Goal: Information Seeking & Learning: Learn about a topic

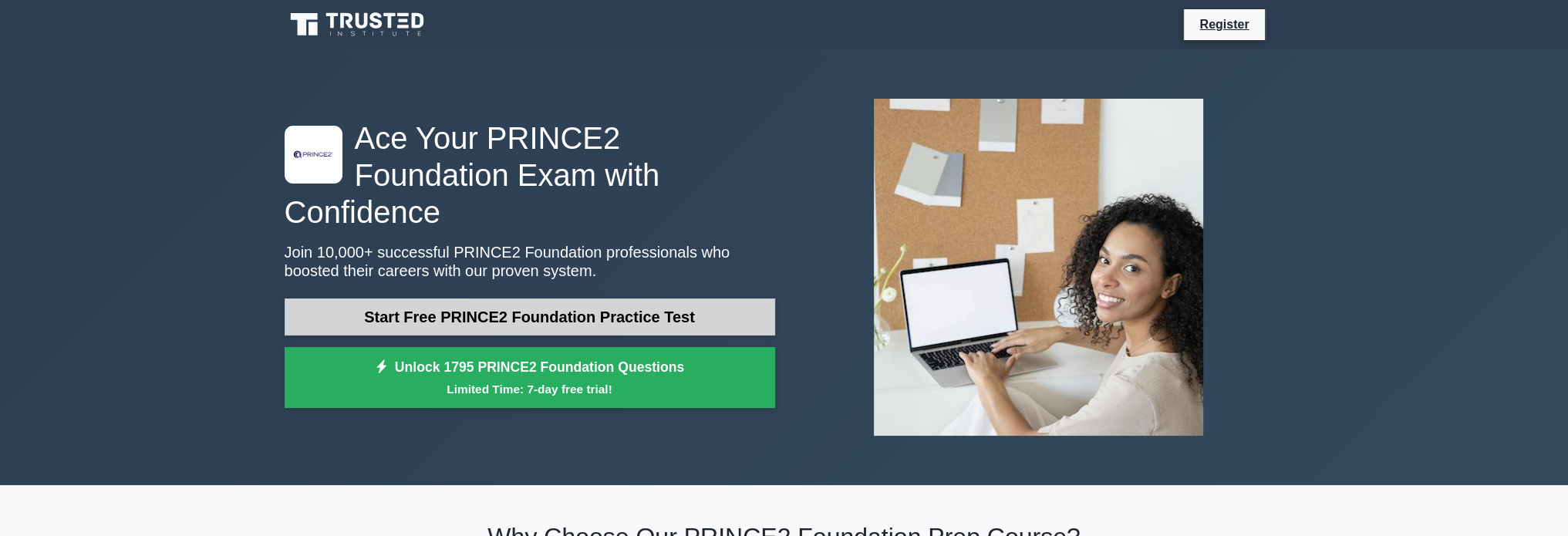
click at [531, 299] on link "Start Free PRINCE2 Foundation Practice Test" at bounding box center [530, 317] width 490 height 37
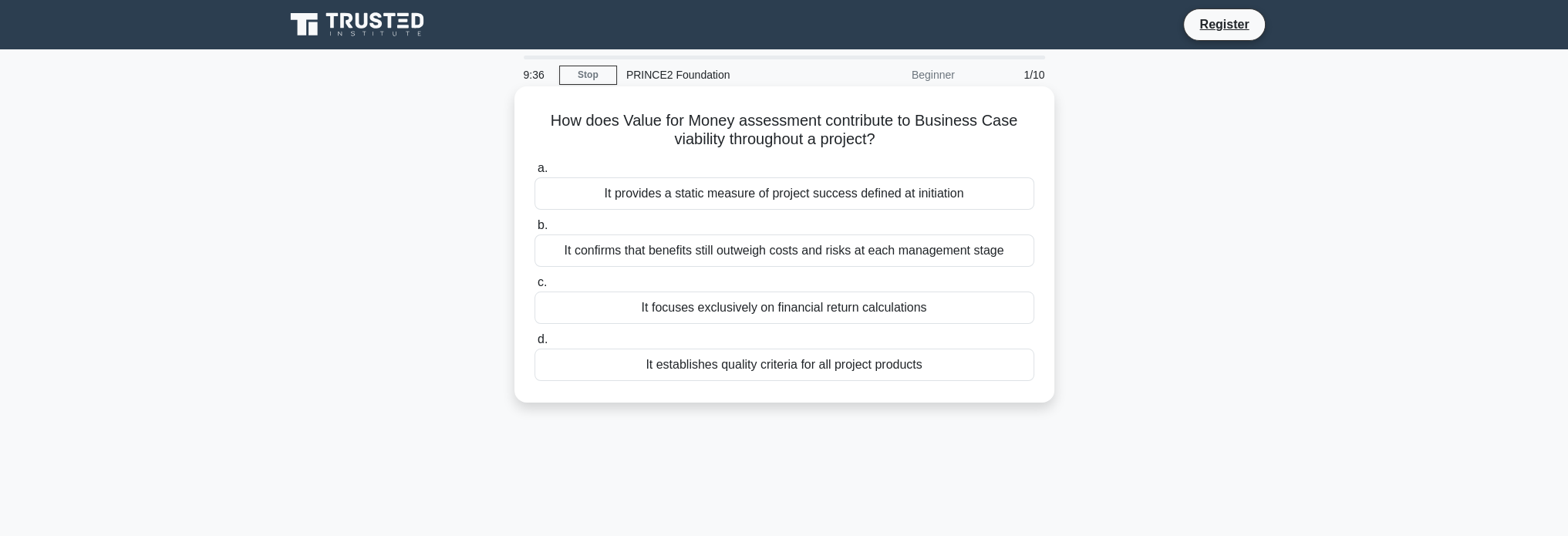
click at [846, 252] on div "It confirms that benefits still outweigh costs and risks at each management sta…" at bounding box center [785, 250] width 500 height 33
click at [535, 230] on input "b. It confirms that benefits still outweigh costs and risks at each management …" at bounding box center [535, 225] width 0 height 10
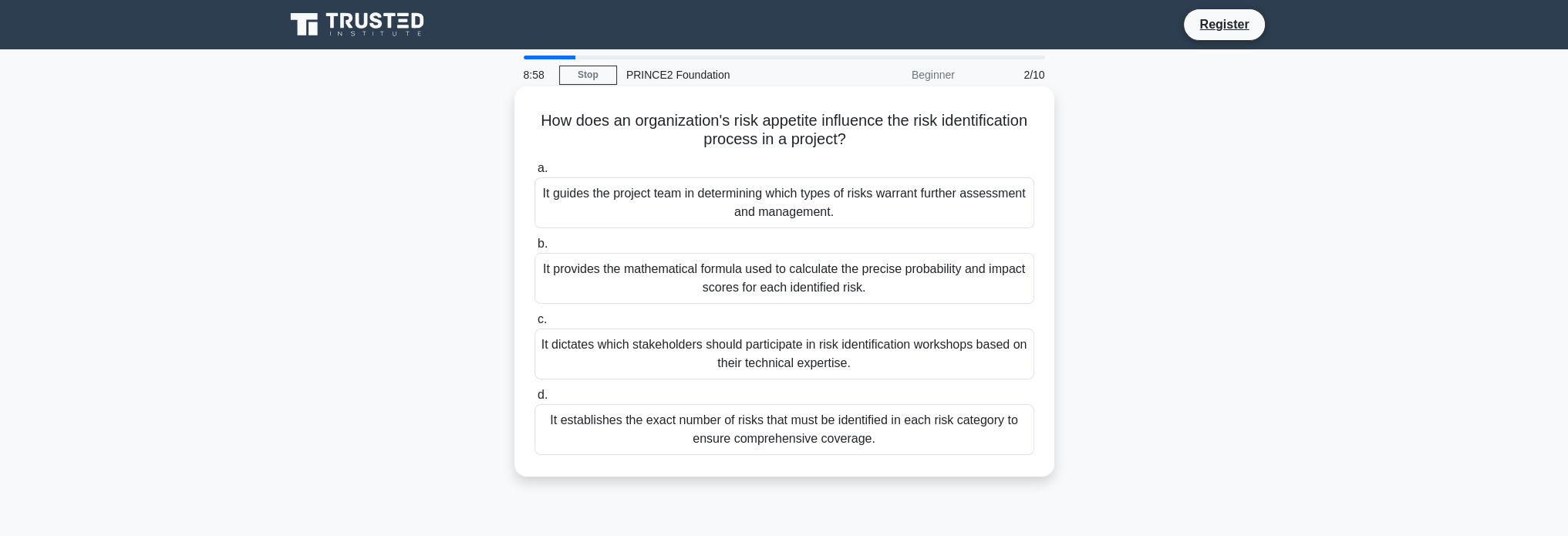
click at [874, 206] on div "It guides the project team in determining which types of risks warrant further …" at bounding box center [785, 202] width 500 height 51
click at [535, 174] on input "a. It guides the project team in determining which types of risks warrant furth…" at bounding box center [535, 169] width 0 height 10
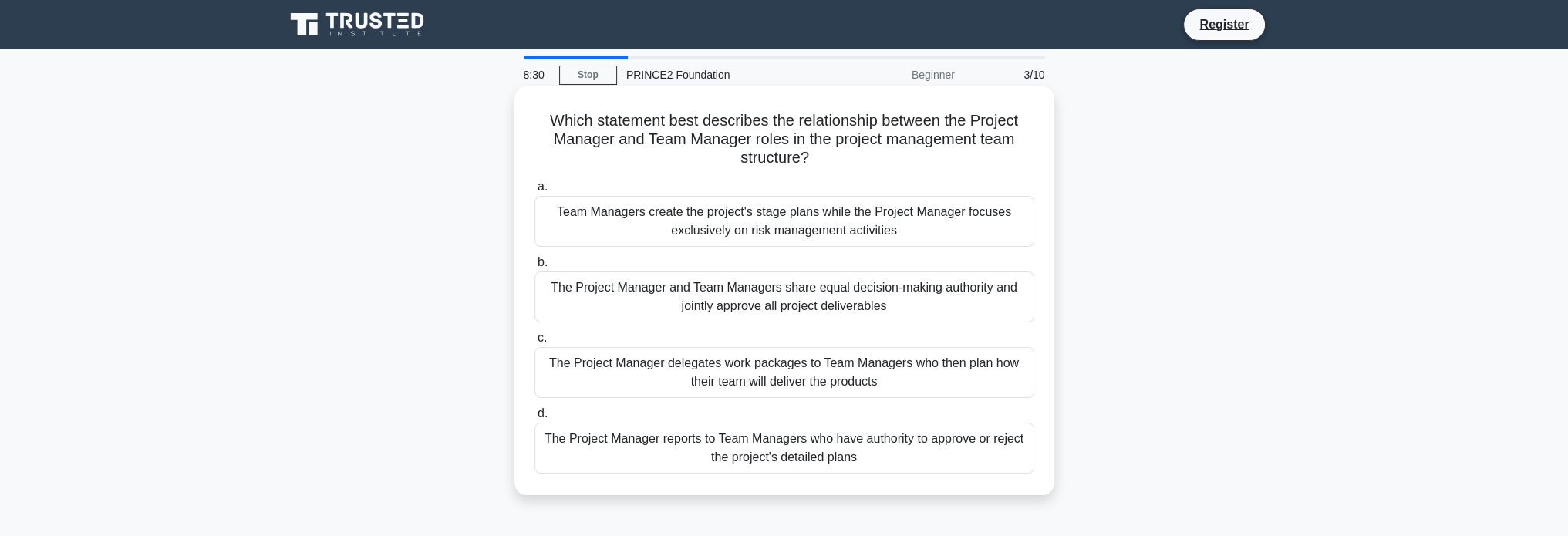
click at [967, 369] on div "The Project Manager delegates work packages to Team Managers who then plan how …" at bounding box center [785, 372] width 500 height 51
click at [535, 343] on input "c. The Project Manager delegates work packages to Team Managers who then plan h…" at bounding box center [535, 338] width 0 height 10
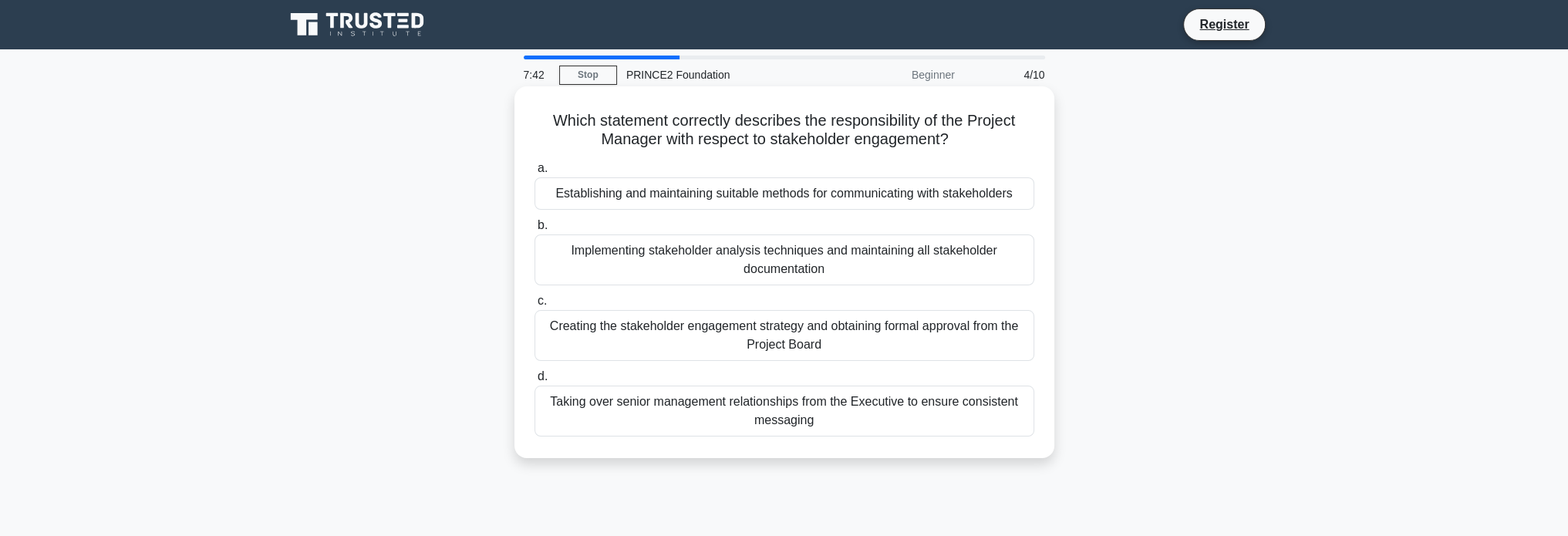
click at [943, 347] on div "Creating the stakeholder engagement strategy and obtaining formal approval from…" at bounding box center [785, 335] width 500 height 51
click at [535, 307] on input "c. Creating the stakeholder engagement strategy and obtaining formal approval f…" at bounding box center [535, 301] width 0 height 10
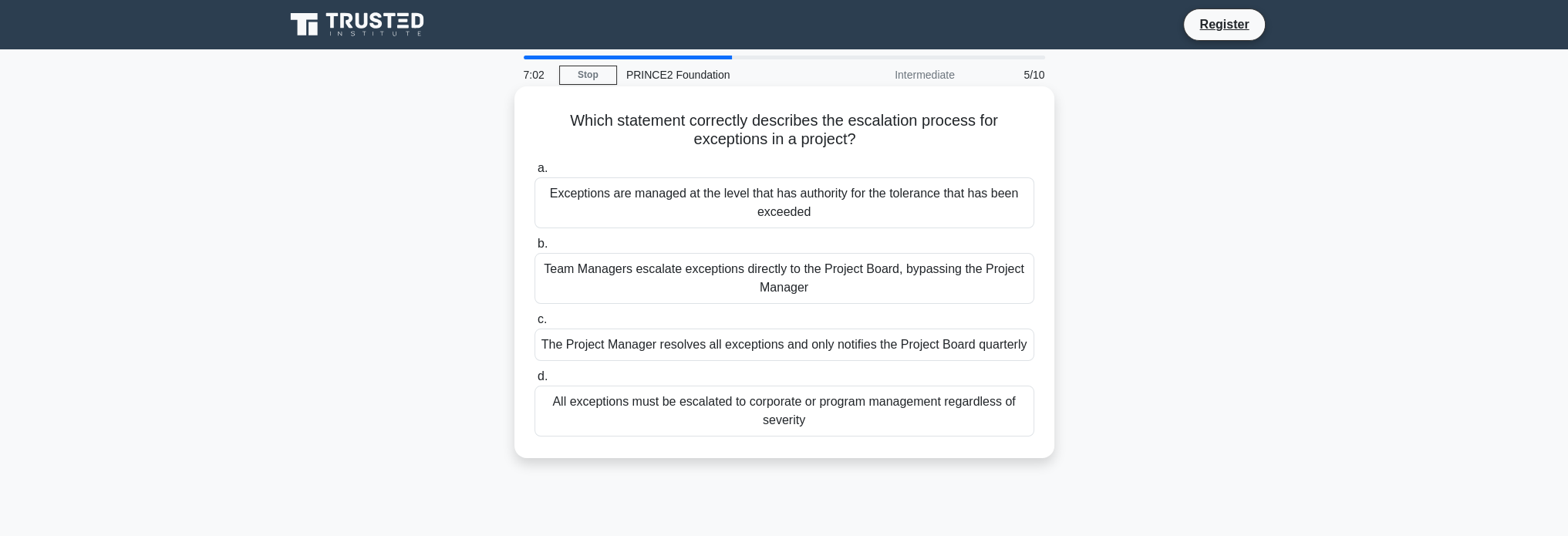
click at [838, 227] on div "Exceptions are managed at the level that has authority for the tolerance that h…" at bounding box center [785, 202] width 500 height 51
click at [535, 174] on input "a. Exceptions are managed at the level that has authority for the tolerance tha…" at bounding box center [535, 169] width 0 height 10
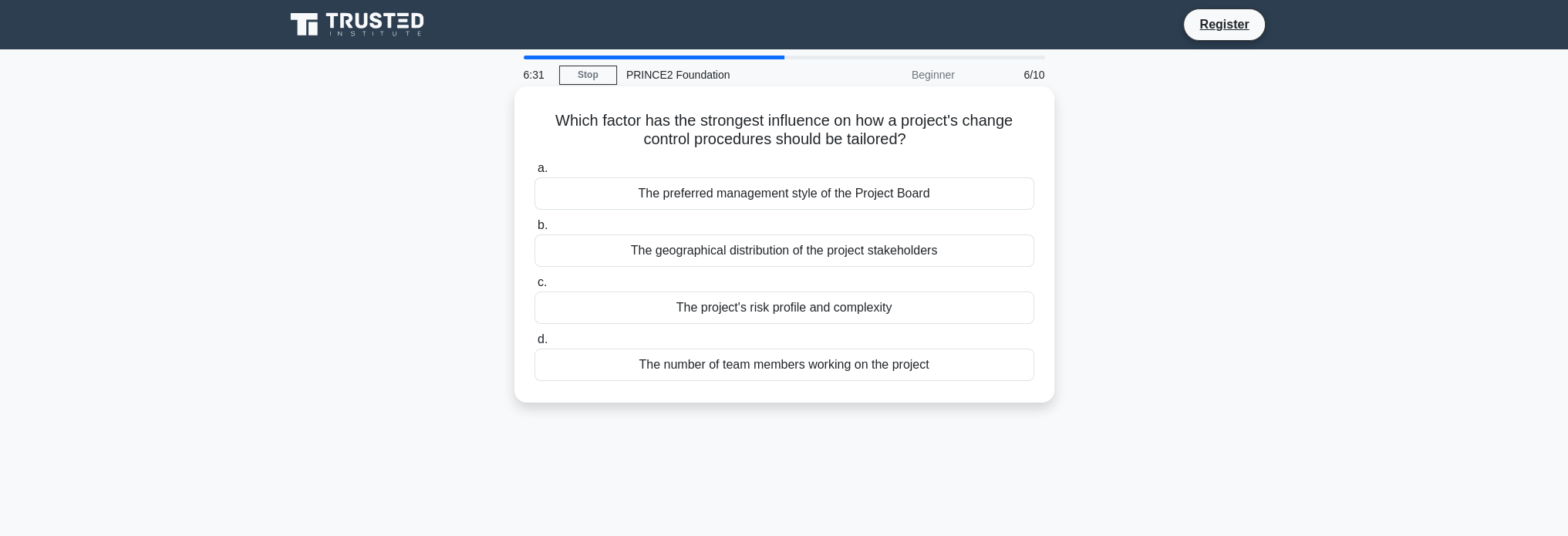
click at [910, 198] on div "The preferred management style of the Project Board" at bounding box center [785, 194] width 500 height 33
click at [535, 174] on input "a. The preferred management style of the Project Board" at bounding box center [535, 169] width 0 height 10
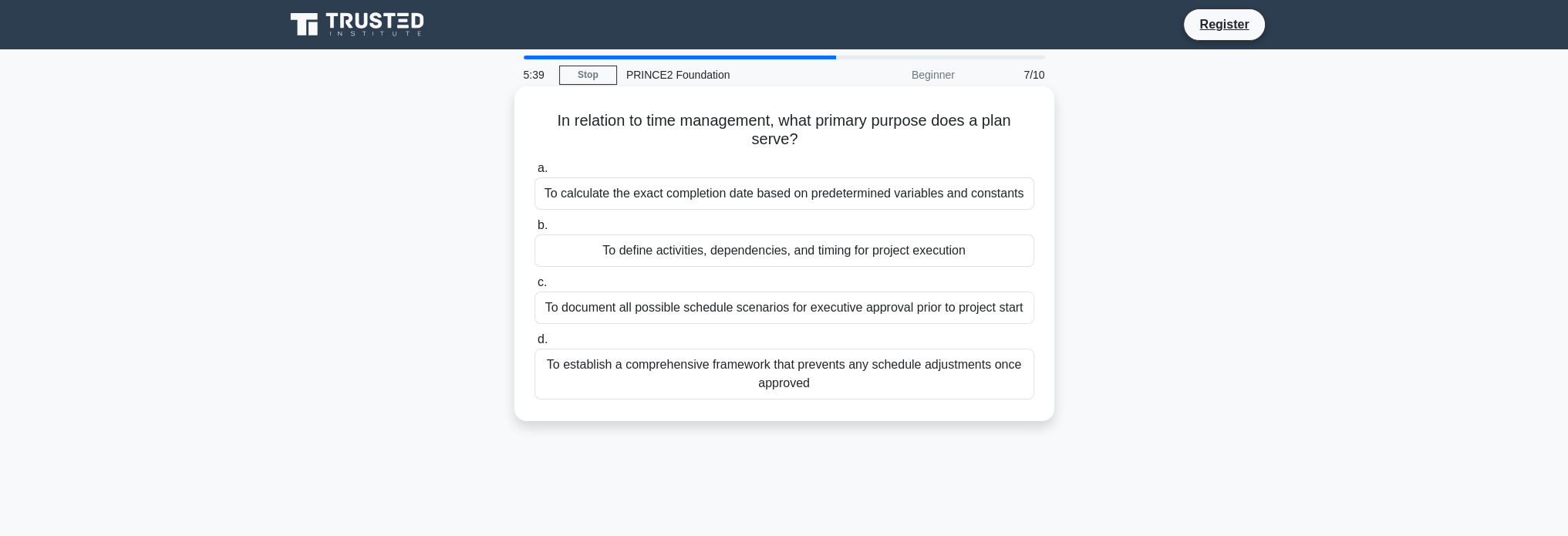
click at [879, 246] on div "To define activities, dependencies, and timing for project execution" at bounding box center [785, 250] width 500 height 33
click at [535, 230] on input "b. To define activities, dependencies, and timing for project execution" at bounding box center [535, 225] width 0 height 10
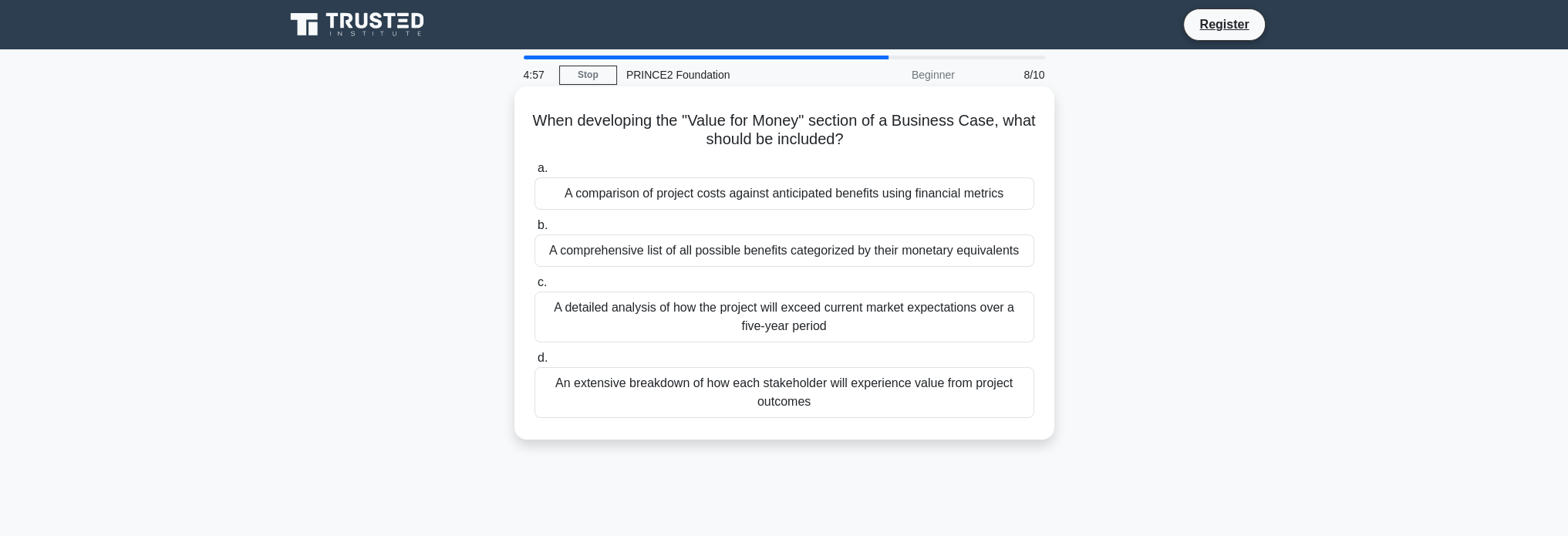
click at [930, 196] on div "A comparison of project costs against anticipated benefits using financial metr…" at bounding box center [785, 194] width 500 height 33
click at [535, 174] on input "a. A comparison of project costs against anticipated benefits using financial m…" at bounding box center [535, 169] width 0 height 10
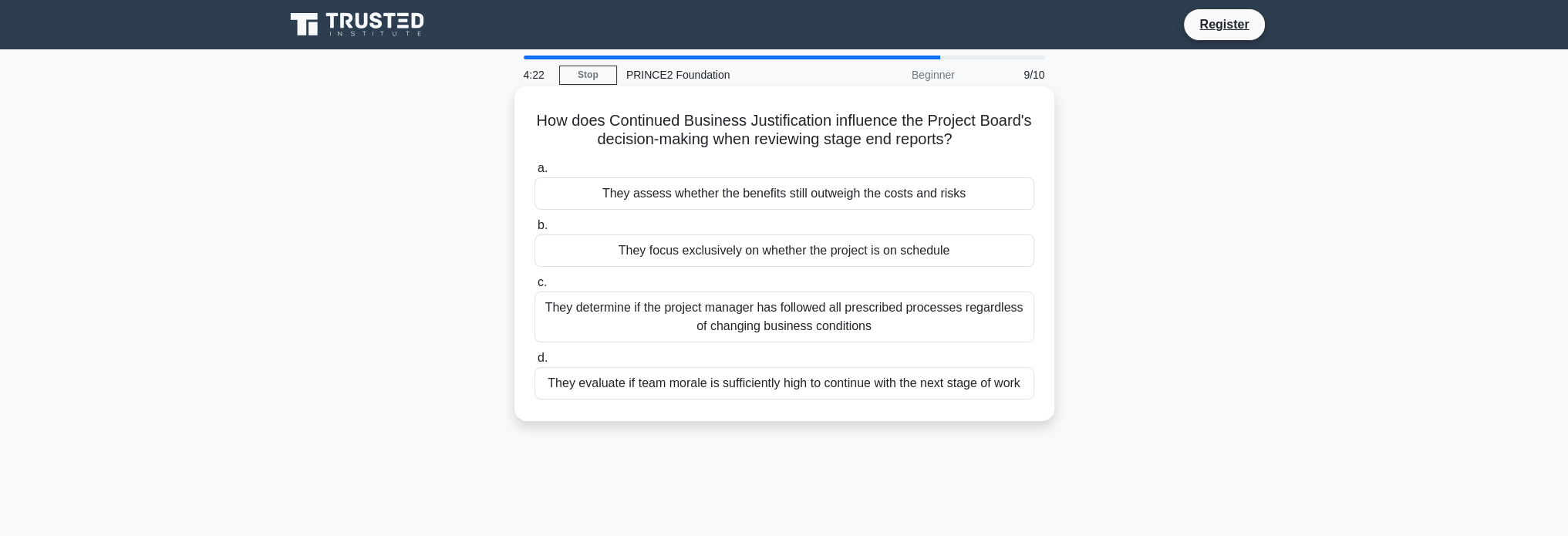
click at [728, 193] on div "They assess whether the benefits still outweigh the costs and risks" at bounding box center [785, 194] width 500 height 33
click at [535, 174] on input "a. They assess whether the benefits still outweigh the costs and risks" at bounding box center [535, 169] width 0 height 10
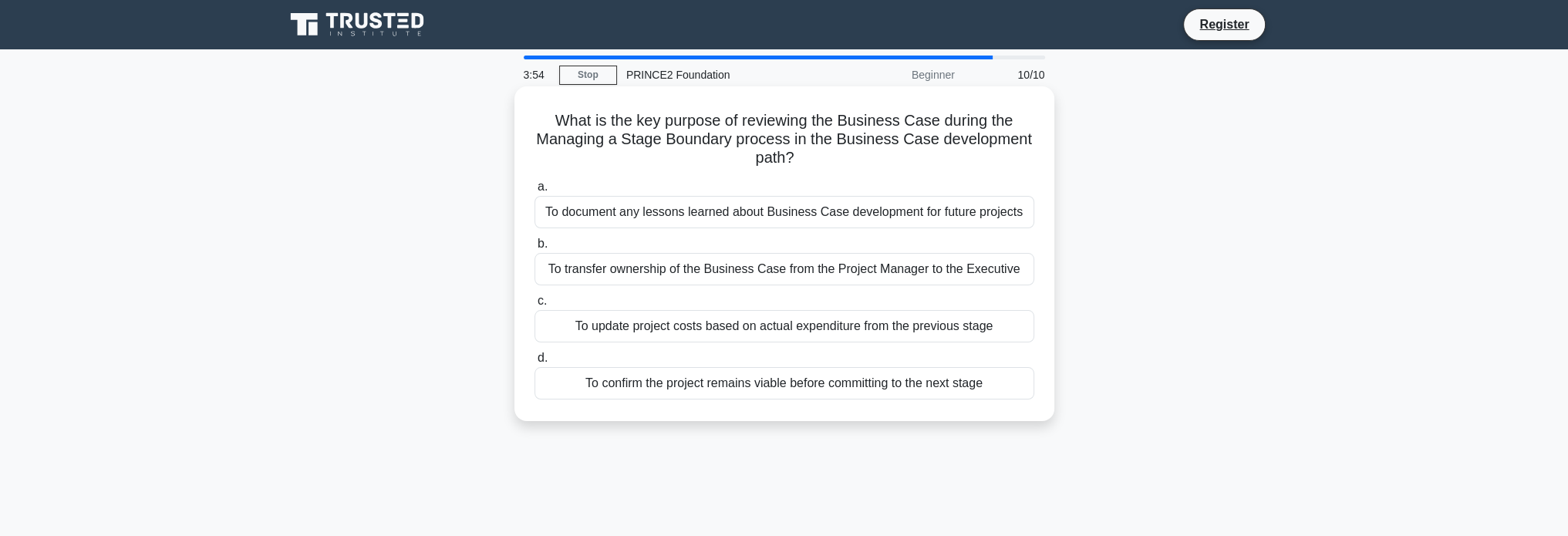
click at [898, 379] on div "To confirm the project remains viable before committing to the next stage" at bounding box center [785, 383] width 500 height 33
click at [535, 363] on input "d. To confirm the project remains viable before committing to the next stage" at bounding box center [535, 358] width 0 height 10
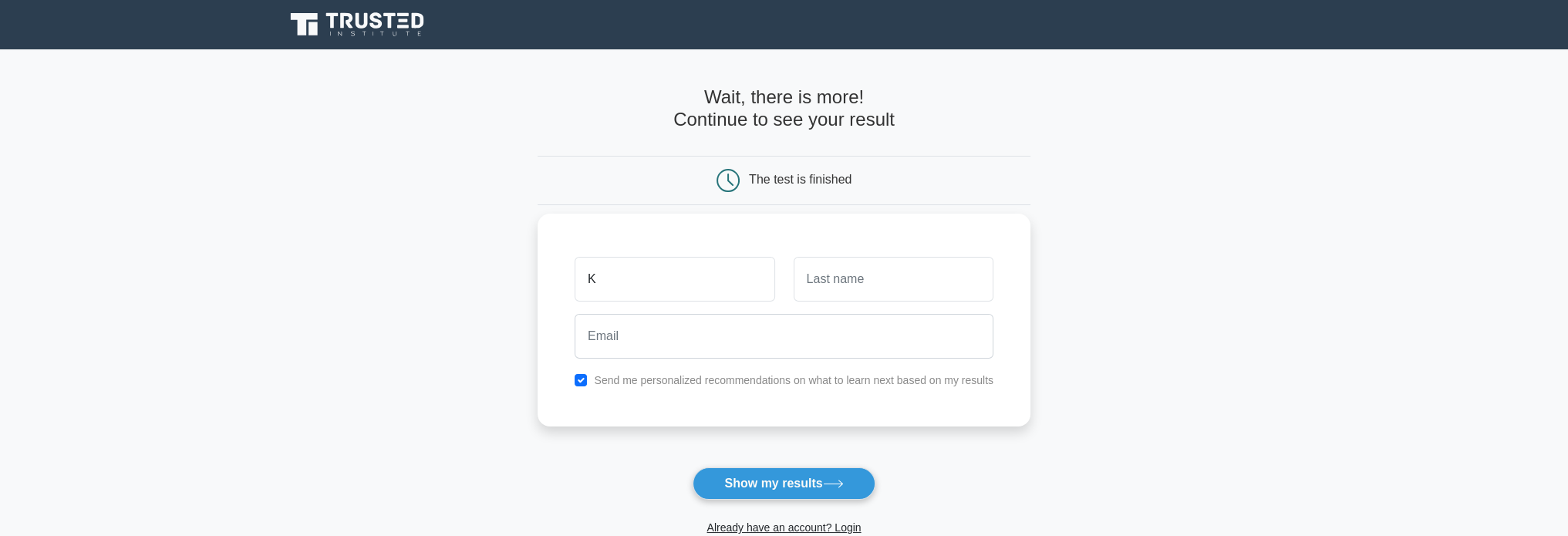
type input "K"
click at [935, 279] on input "text" at bounding box center [893, 279] width 199 height 45
type input "B"
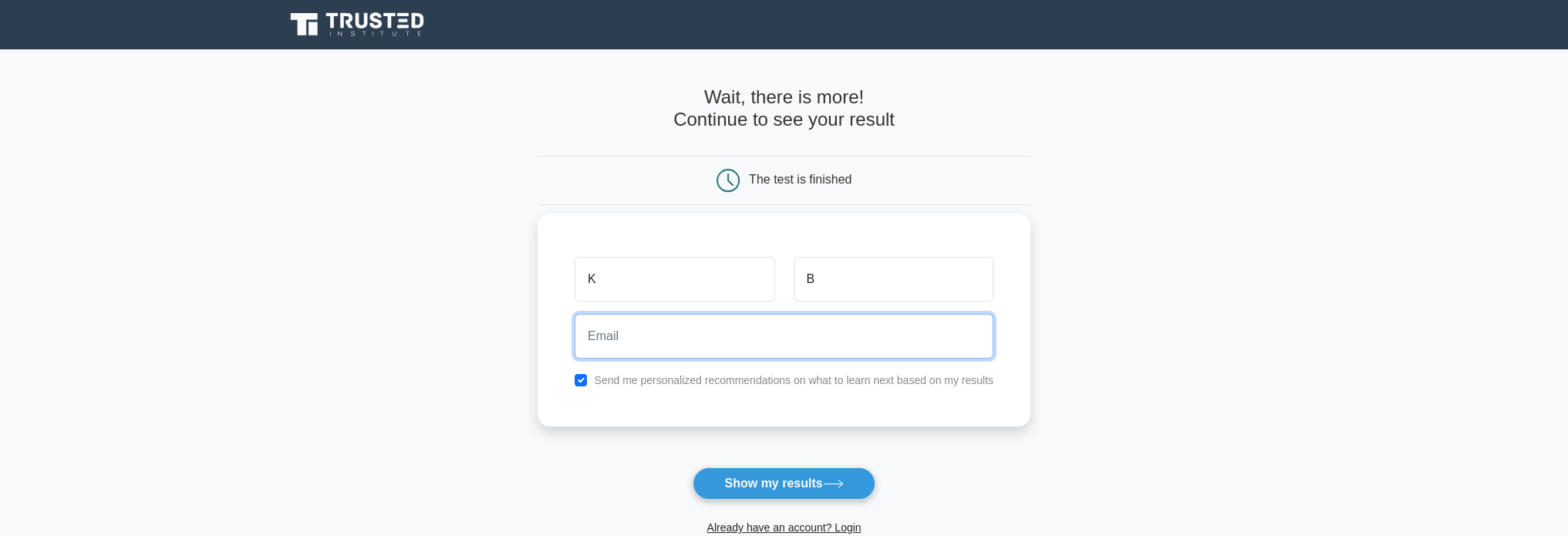
click at [880, 335] on input "email" at bounding box center [784, 335] width 419 height 45
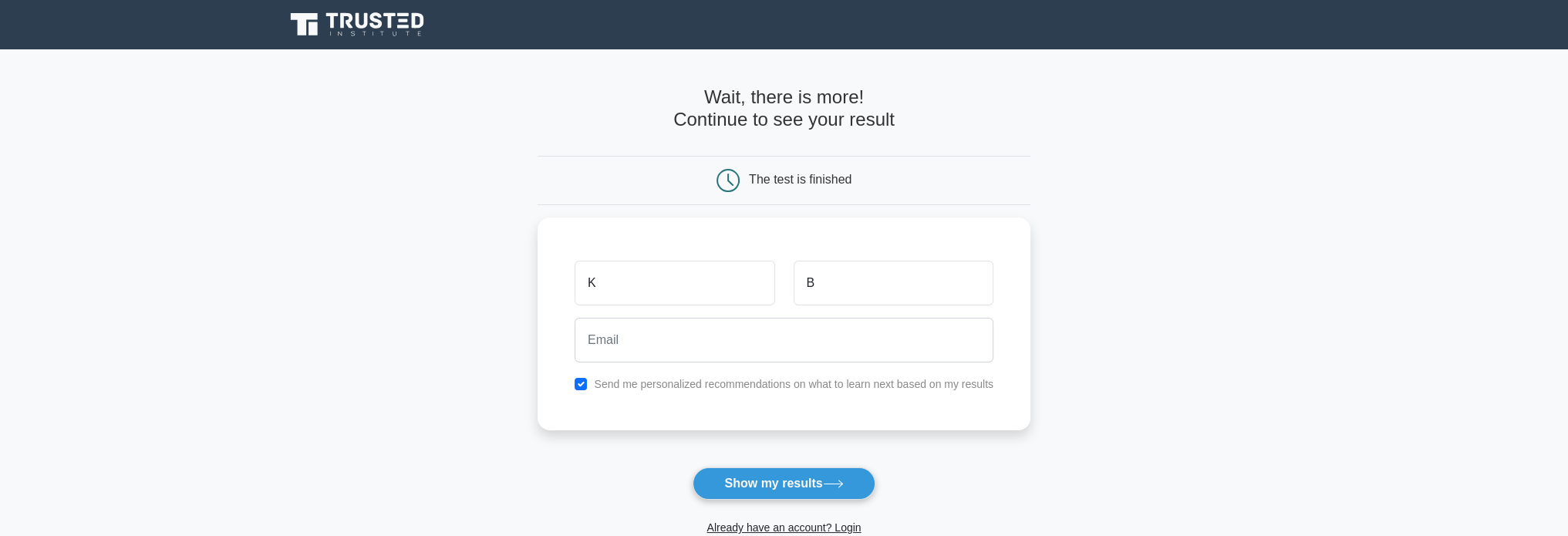
click at [1120, 372] on main "Wait, there is more! Continue to see your result The test is finished K B" at bounding box center [784, 328] width 1568 height 556
